Goal: Find specific page/section

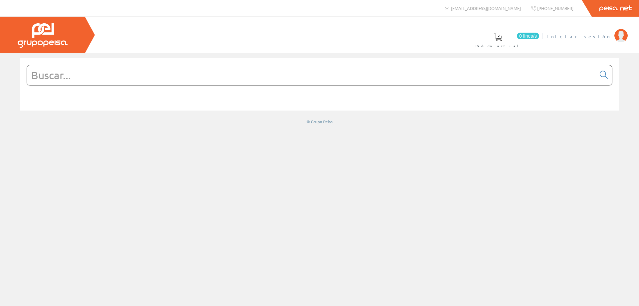
click at [611, 33] on span "Iniciar sesión" at bounding box center [578, 36] width 65 height 7
click at [281, 78] on input "text" at bounding box center [311, 75] width 569 height 20
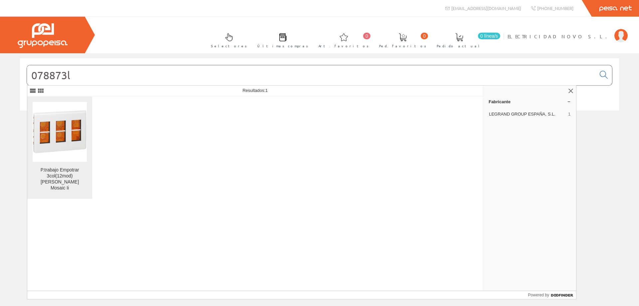
type input "078873l"
click at [46, 144] on img at bounding box center [60, 131] width 54 height 54
